Goal: Transaction & Acquisition: Purchase product/service

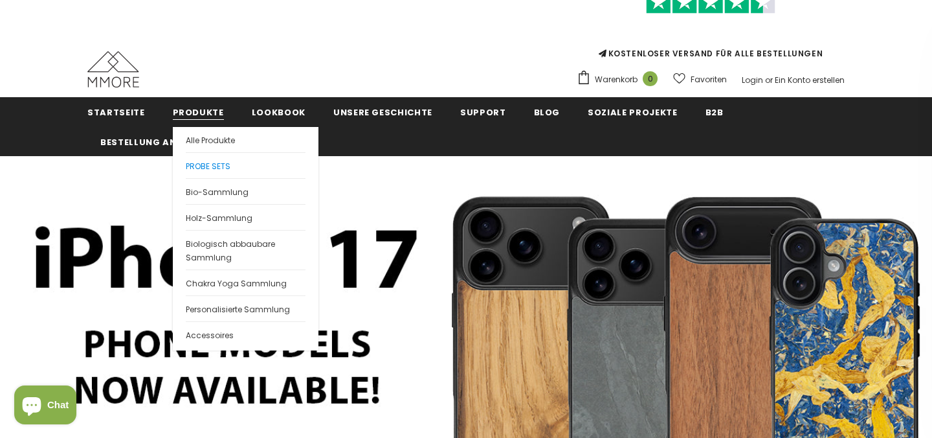
scroll to position [85, 0]
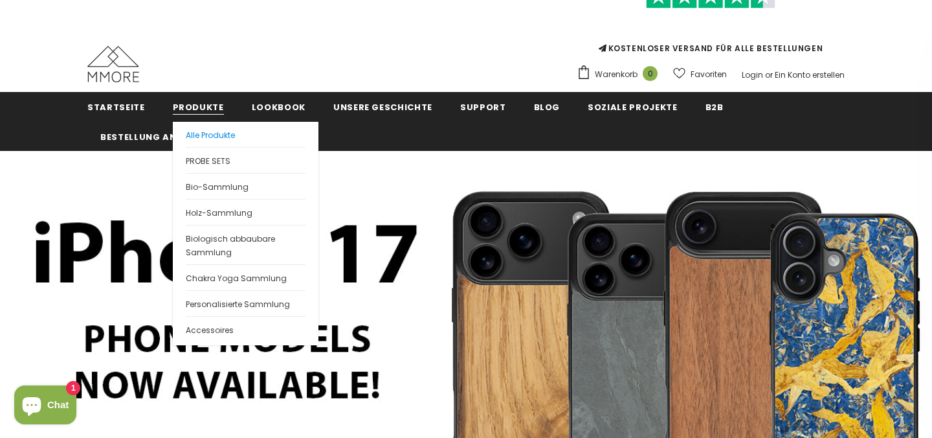
click at [214, 137] on span "Alle Produkte" at bounding box center [210, 135] width 49 height 11
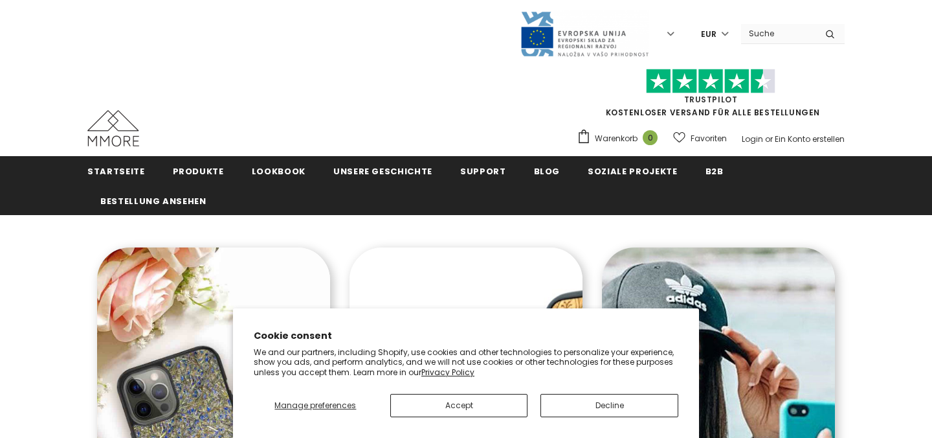
scroll to position [181, 0]
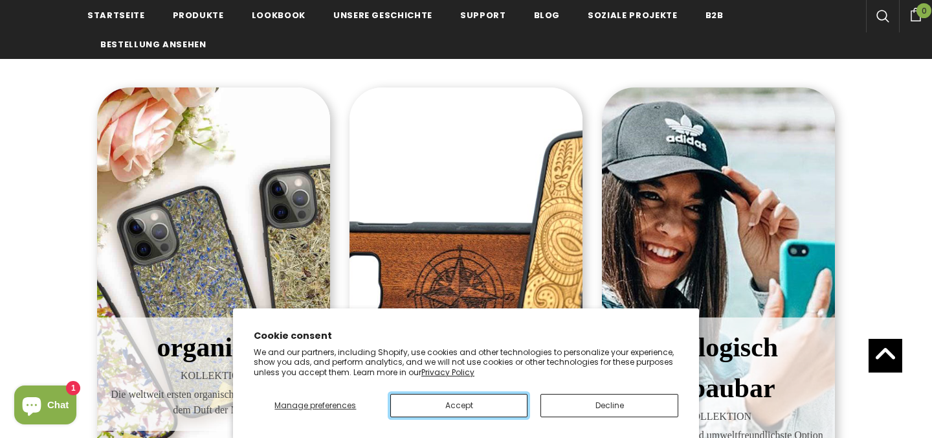
click at [486, 403] on button "Accept" at bounding box center [459, 405] width 138 height 23
click at [468, 405] on button "Accept" at bounding box center [459, 405] width 138 height 23
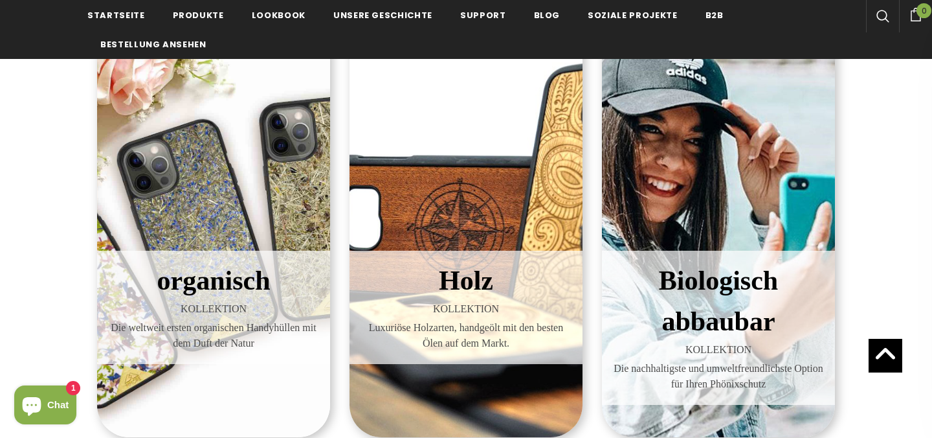
scroll to position [339, 0]
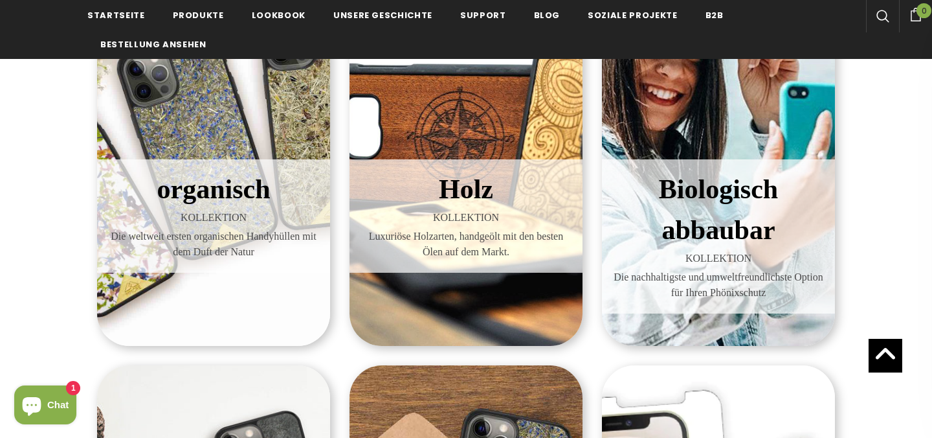
click at [712, 210] on h3 "Biologisch abbaubar" at bounding box center [719, 210] width 214 height 82
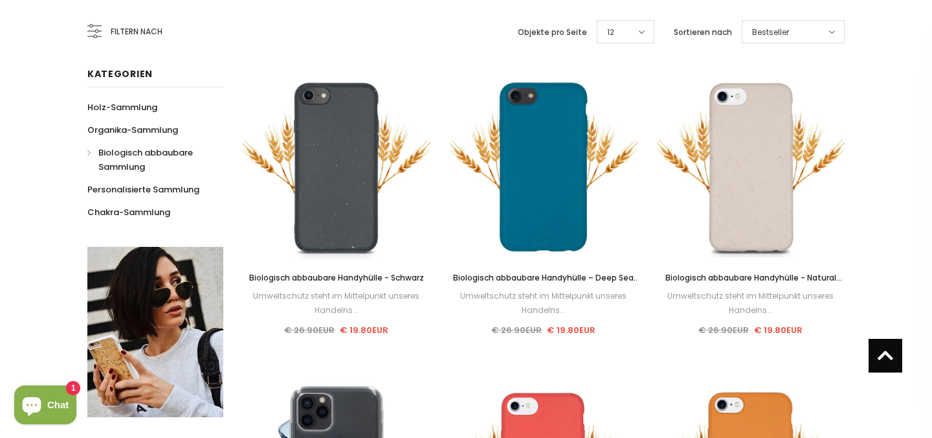
scroll to position [54, 0]
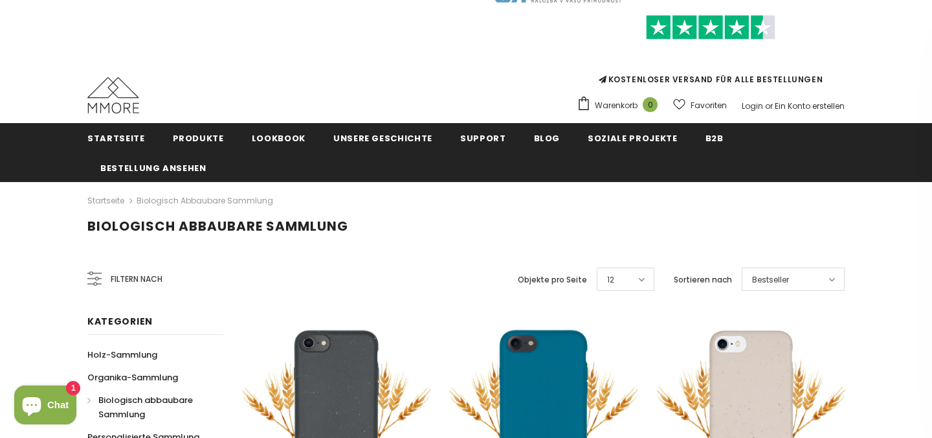
click at [645, 274] on icon at bounding box center [641, 279] width 6 height 10
click at [622, 227] on h1 "Biologisch abbaubare Sammlung" at bounding box center [466, 226] width 758 height 16
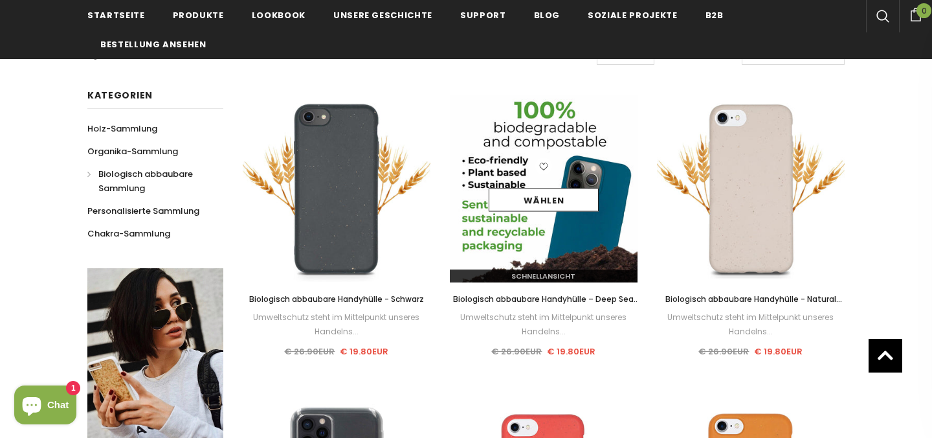
click at [568, 223] on img at bounding box center [544, 189] width 188 height 188
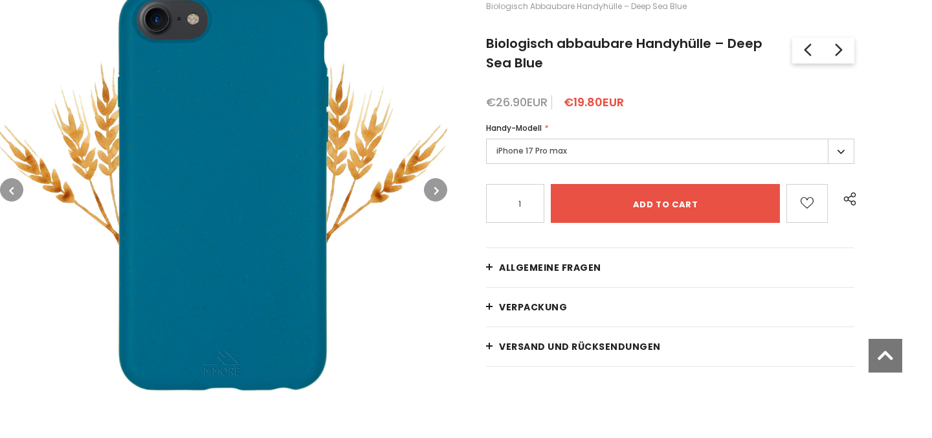
click at [547, 139] on label "iPhone 17 Pro max" at bounding box center [670, 151] width 368 height 25
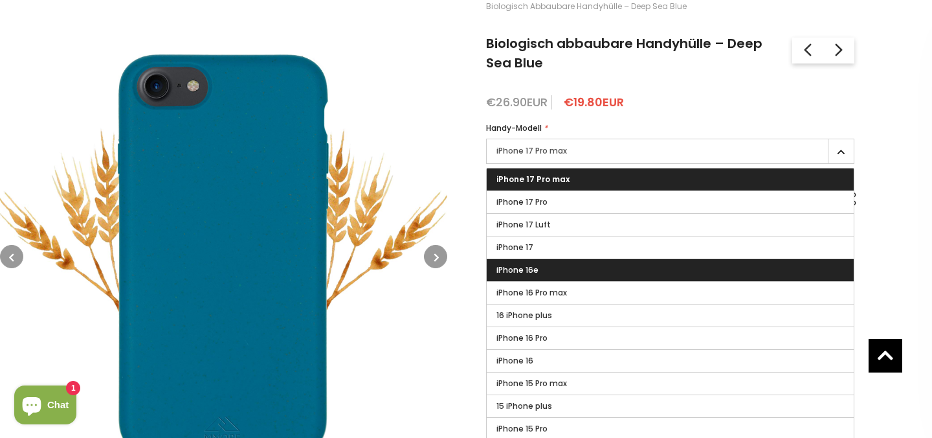
click at [563, 272] on label "iPhone 16e" at bounding box center [670, 270] width 367 height 22
click at [0, 0] on input "iPhone 16e" at bounding box center [0, 0] width 0 height 0
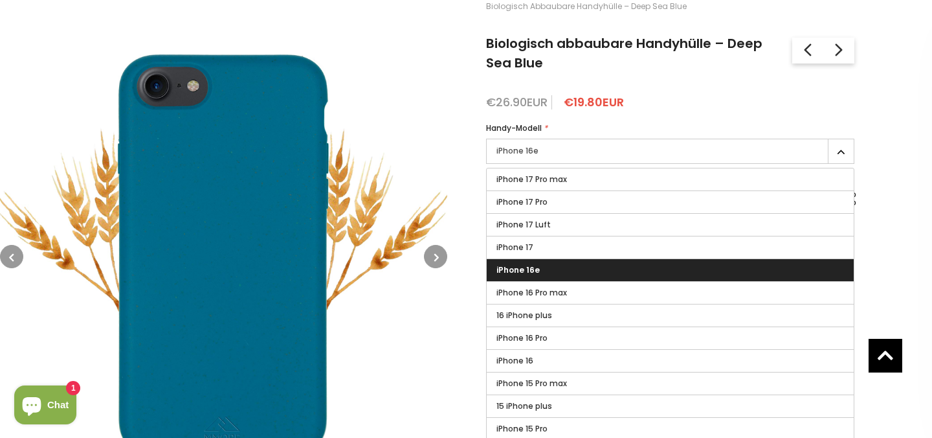
click at [525, 266] on span "iPhone 16e" at bounding box center [518, 269] width 43 height 11
click at [0, 0] on input "iPhone 16e" at bounding box center [0, 0] width 0 height 0
click at [436, 253] on icon "button" at bounding box center [436, 257] width 5 height 13
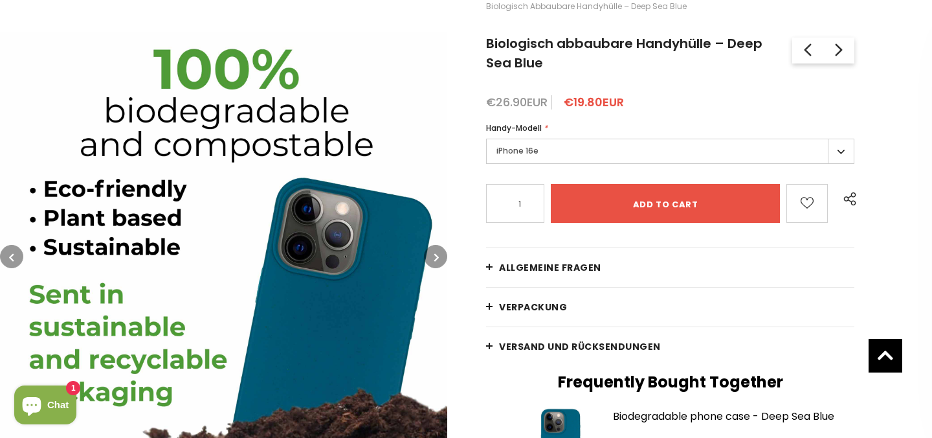
click at [436, 253] on icon "button" at bounding box center [436, 257] width 5 height 13
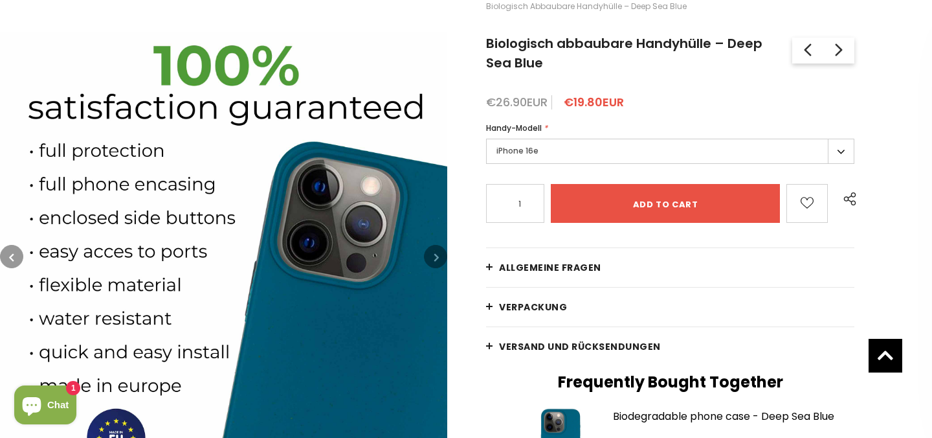
click at [436, 253] on icon "button" at bounding box center [436, 257] width 5 height 13
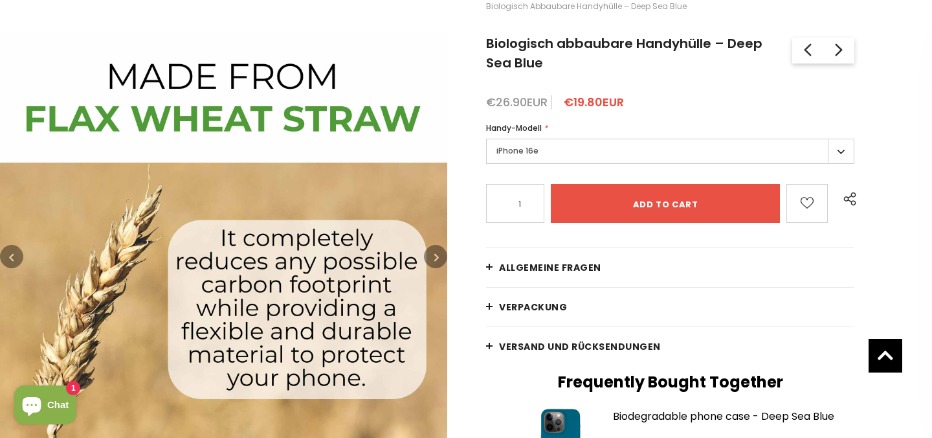
click at [436, 253] on icon "button" at bounding box center [436, 257] width 5 height 13
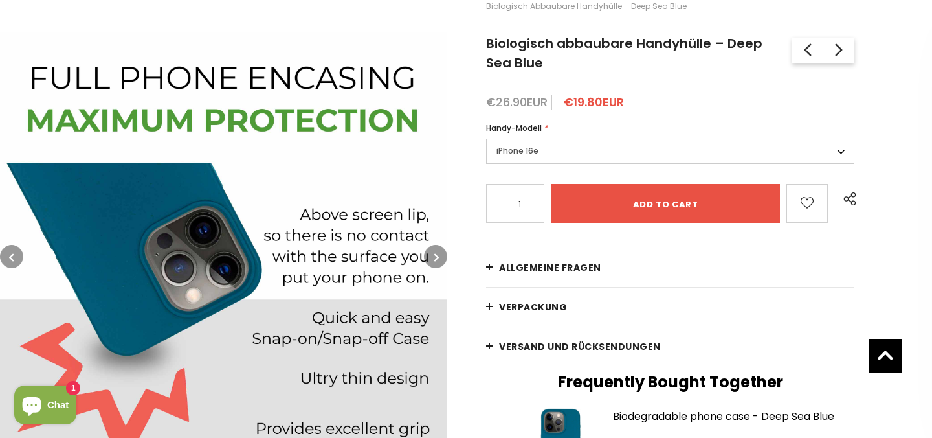
click at [436, 253] on icon "button" at bounding box center [436, 257] width 5 height 13
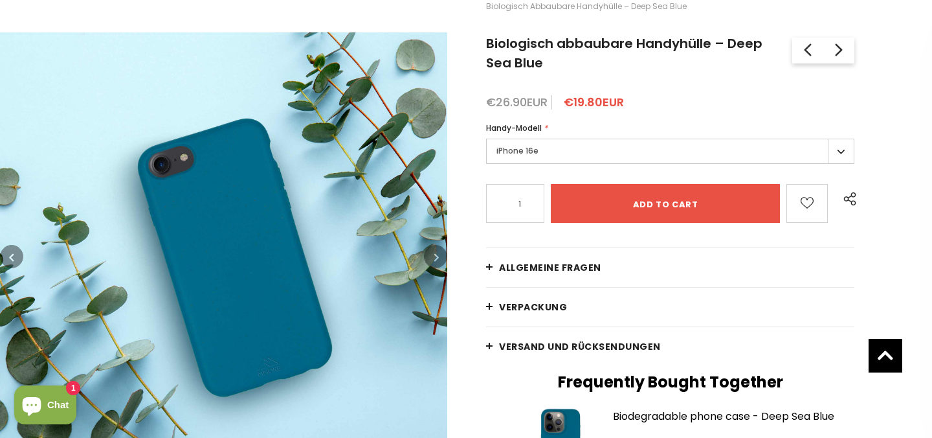
click at [436, 253] on icon "button" at bounding box center [436, 257] width 5 height 13
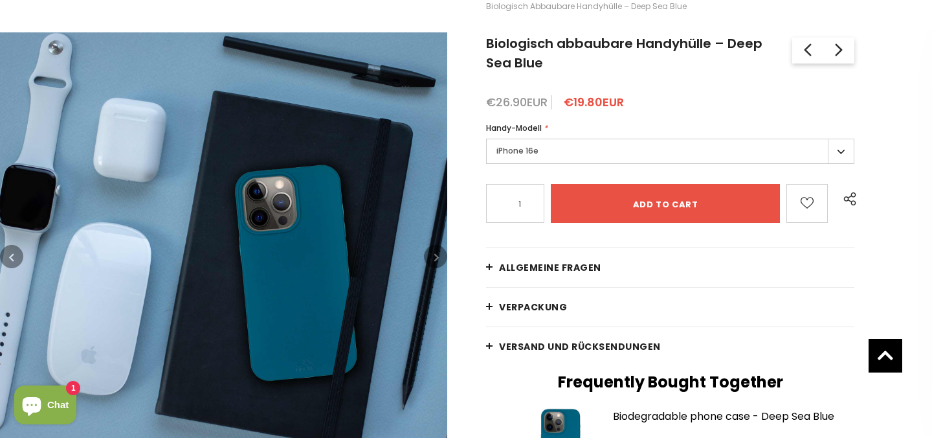
click at [436, 253] on icon "button" at bounding box center [436, 257] width 5 height 13
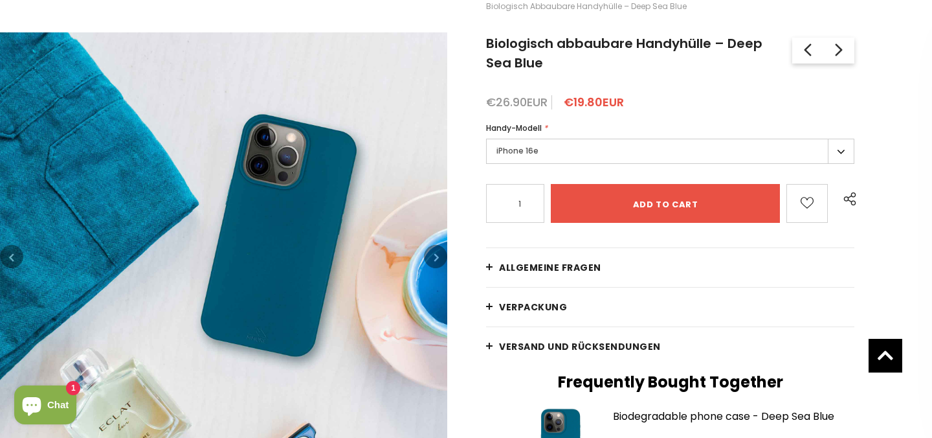
click at [436, 253] on icon "button" at bounding box center [436, 257] width 5 height 13
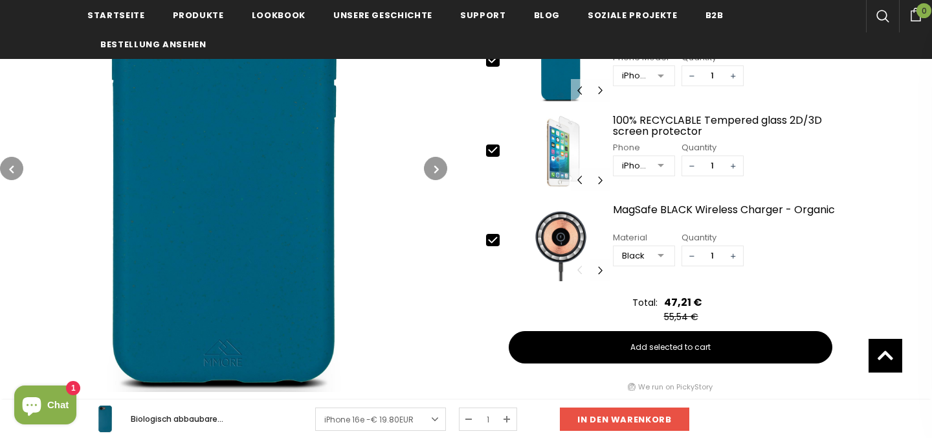
scroll to position [998, 0]
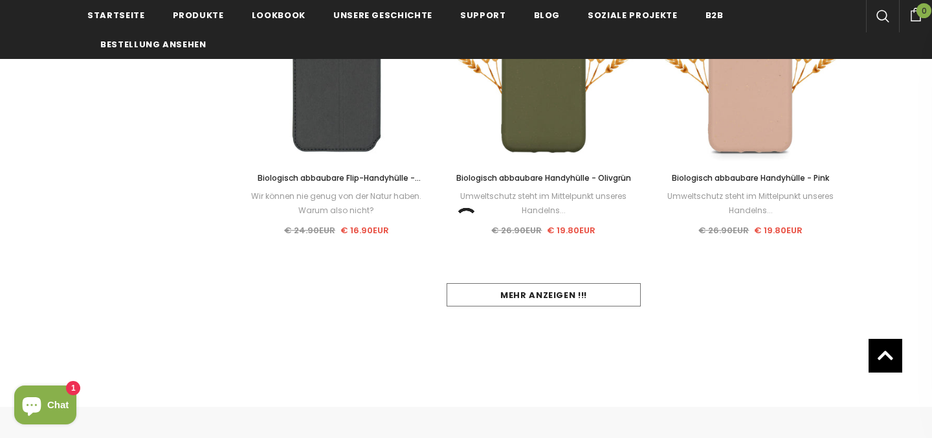
scroll to position [1317, 0]
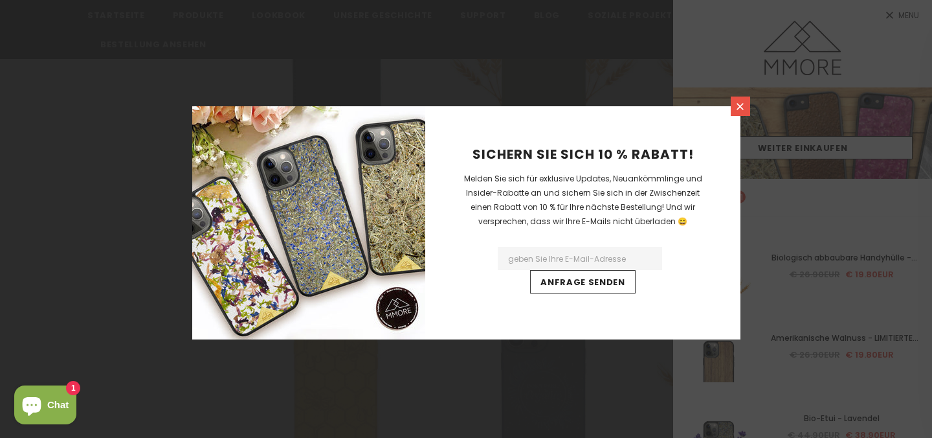
click at [741, 102] on icon at bounding box center [740, 106] width 11 height 11
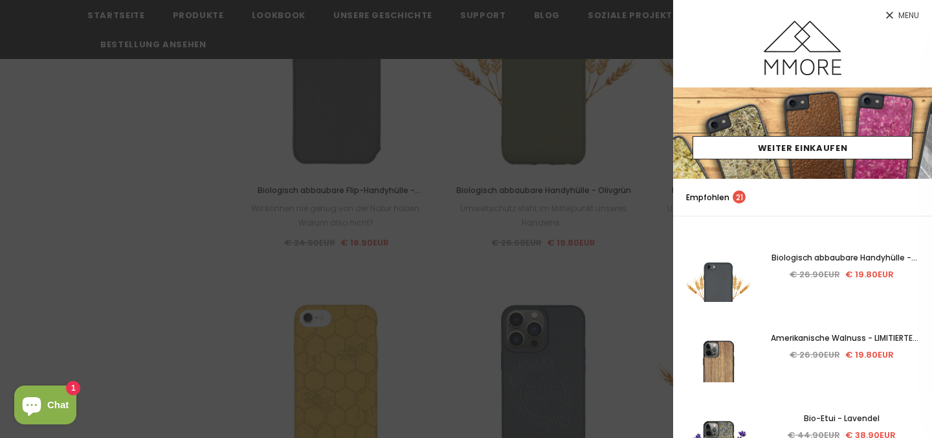
scroll to position [1368, 0]
